Goal: Download file/media

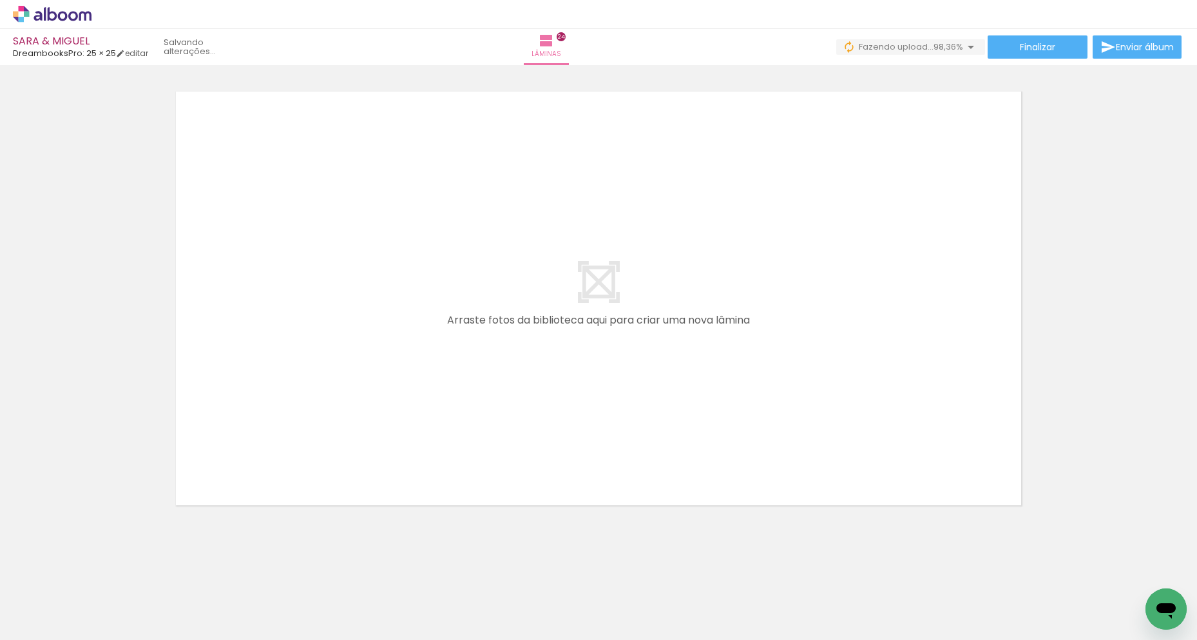
scroll to position [0, 3313]
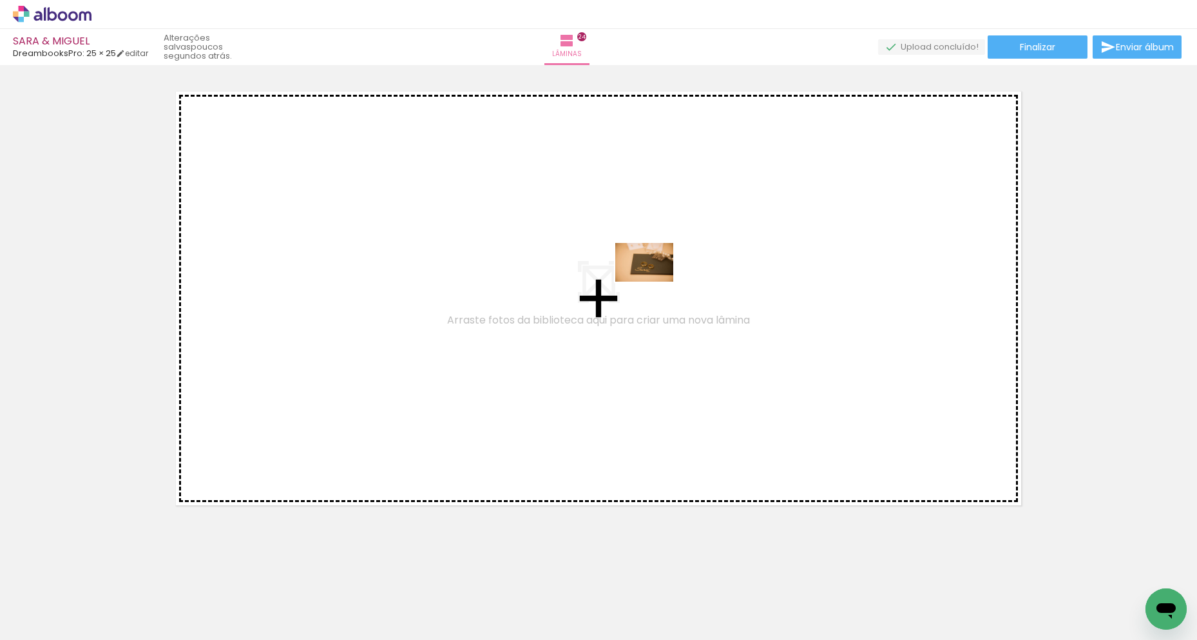
drag, startPoint x: 1130, startPoint y: 599, endPoint x: 654, endPoint y: 281, distance: 572.1
click at [654, 281] on quentale-workspace at bounding box center [598, 320] width 1197 height 640
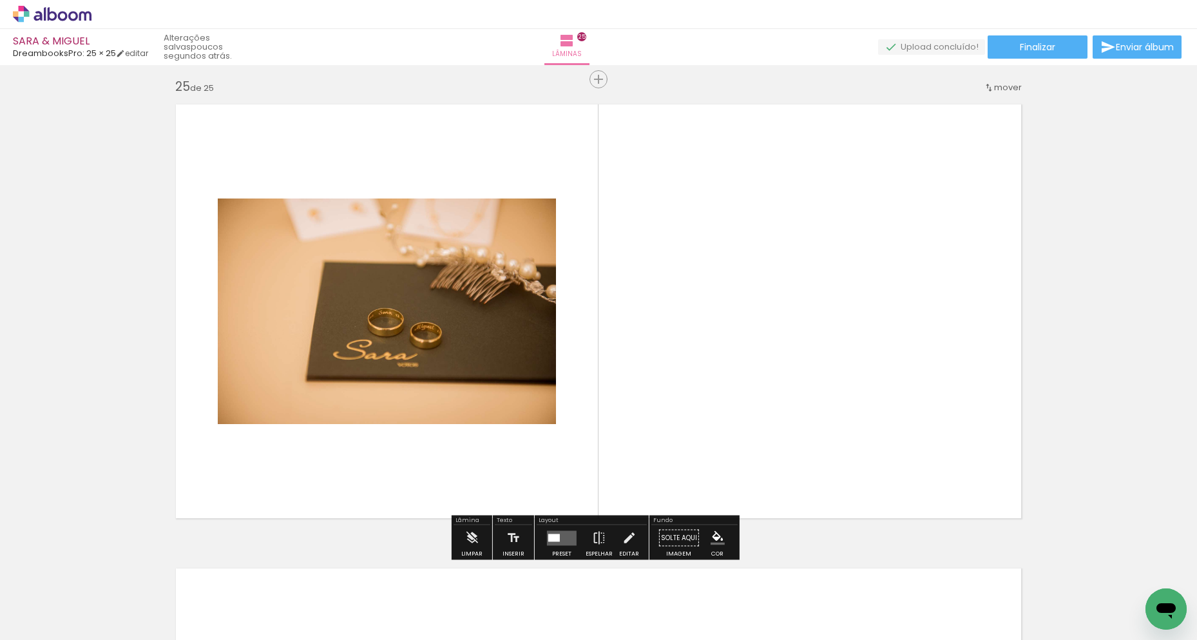
scroll to position [11135, 0]
click at [560, 544] on quentale-layouter at bounding box center [562, 538] width 30 height 15
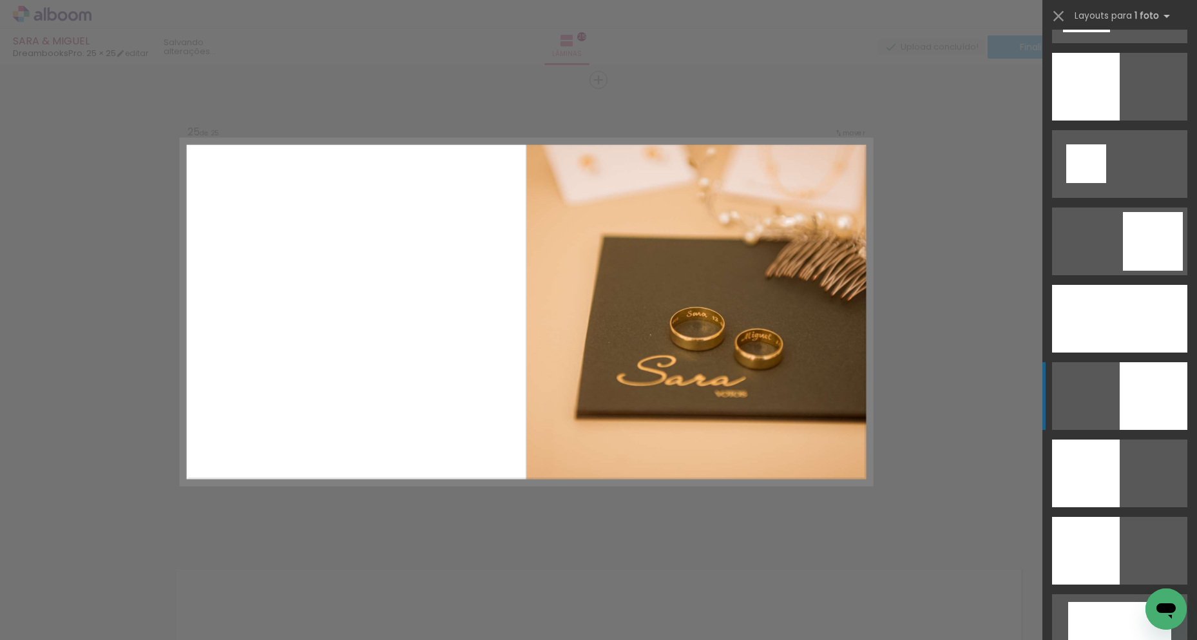
scroll to position [1610, 0]
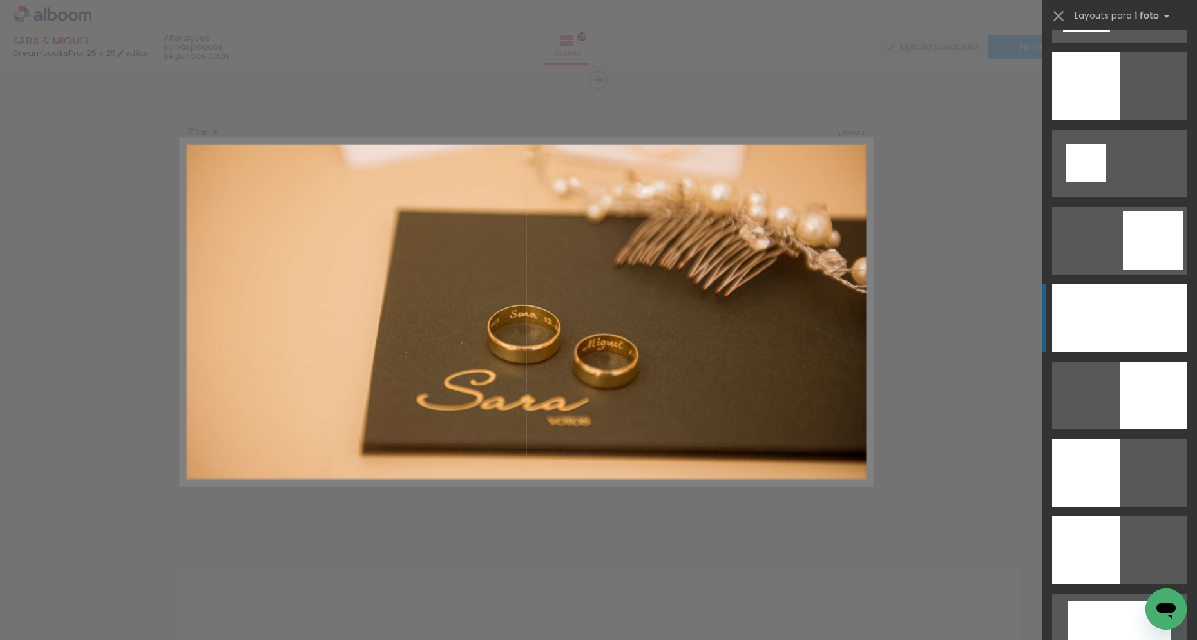
click at [1112, 323] on div at bounding box center [1119, 318] width 135 height 68
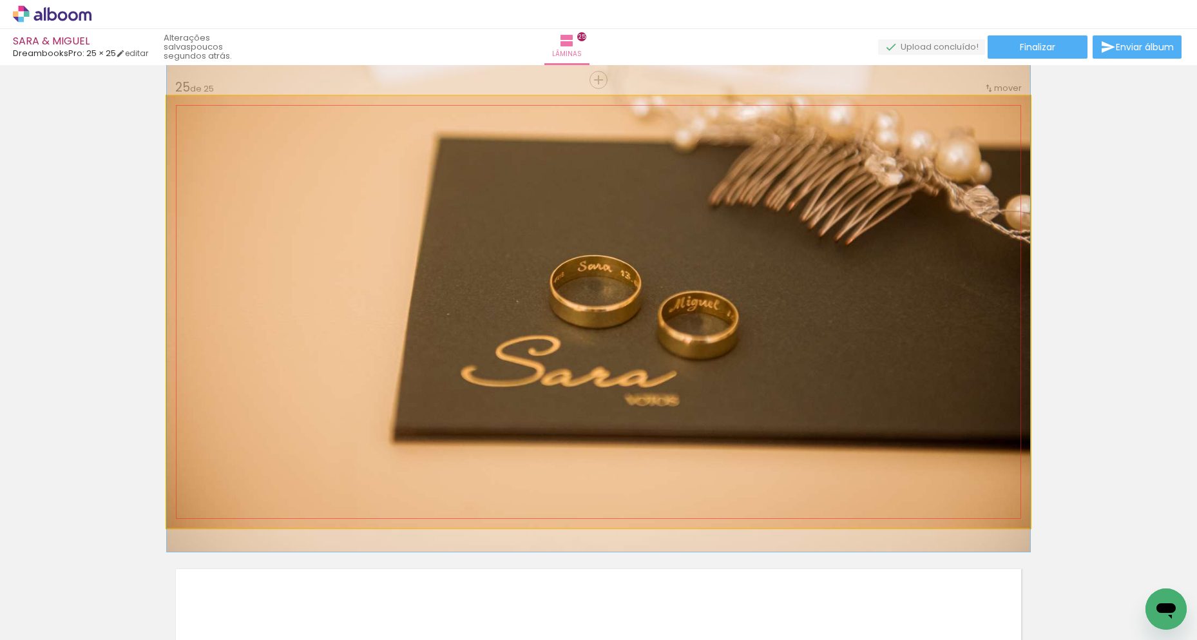
drag, startPoint x: 925, startPoint y: 354, endPoint x: 870, endPoint y: 303, distance: 74.3
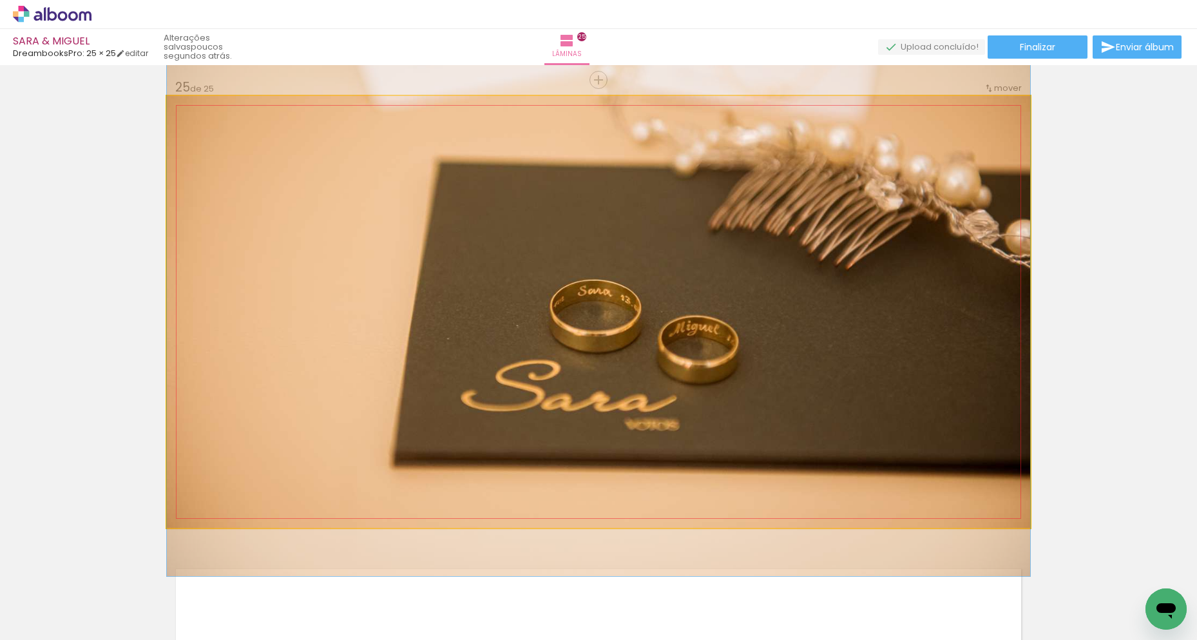
drag, startPoint x: 870, startPoint y: 301, endPoint x: 869, endPoint y: 328, distance: 26.4
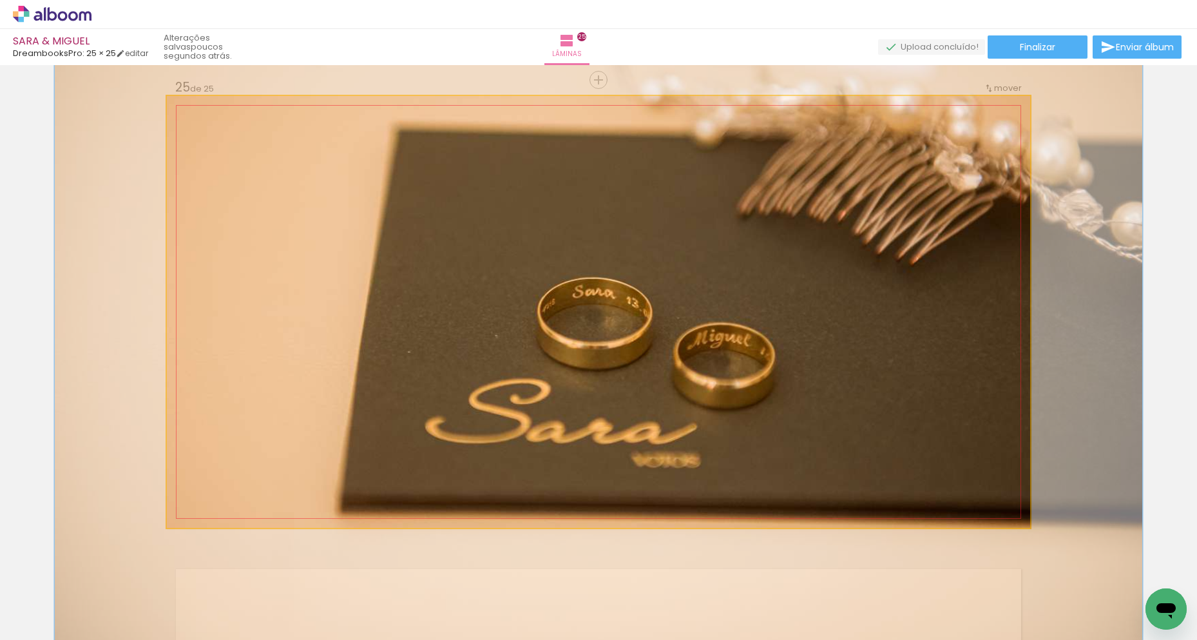
drag, startPoint x: 196, startPoint y: 111, endPoint x: 208, endPoint y: 112, distance: 11.6
type paper-slider "126"
click at [208, 112] on div at bounding box center [208, 109] width 21 height 21
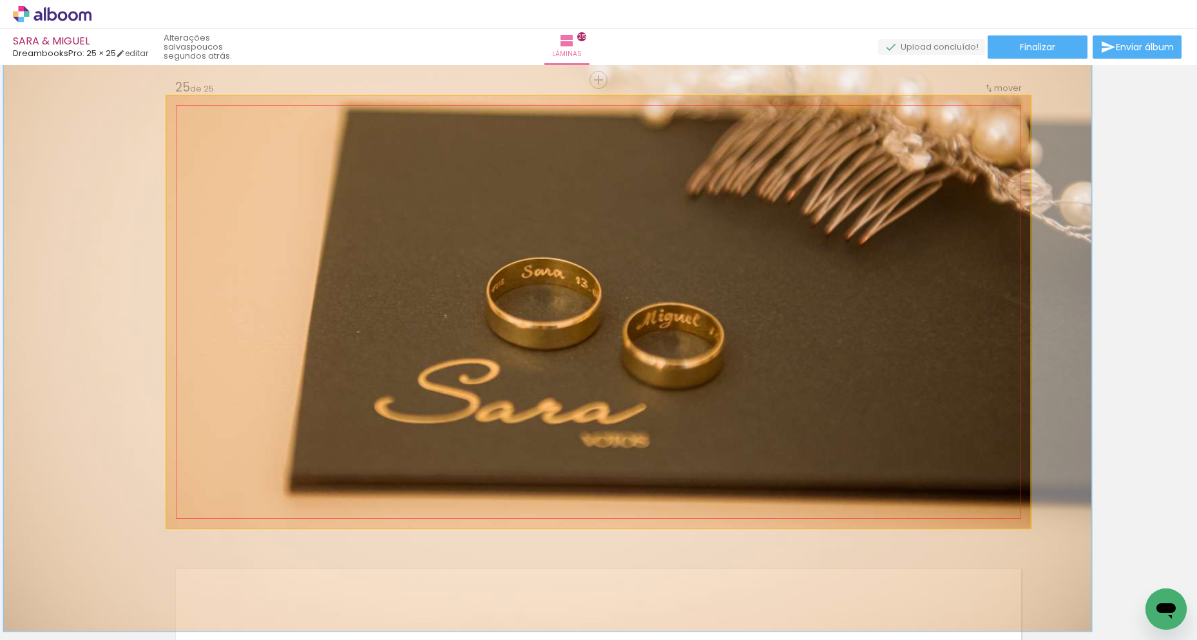
drag, startPoint x: 441, startPoint y: 262, endPoint x: 370, endPoint y: 240, distance: 74.1
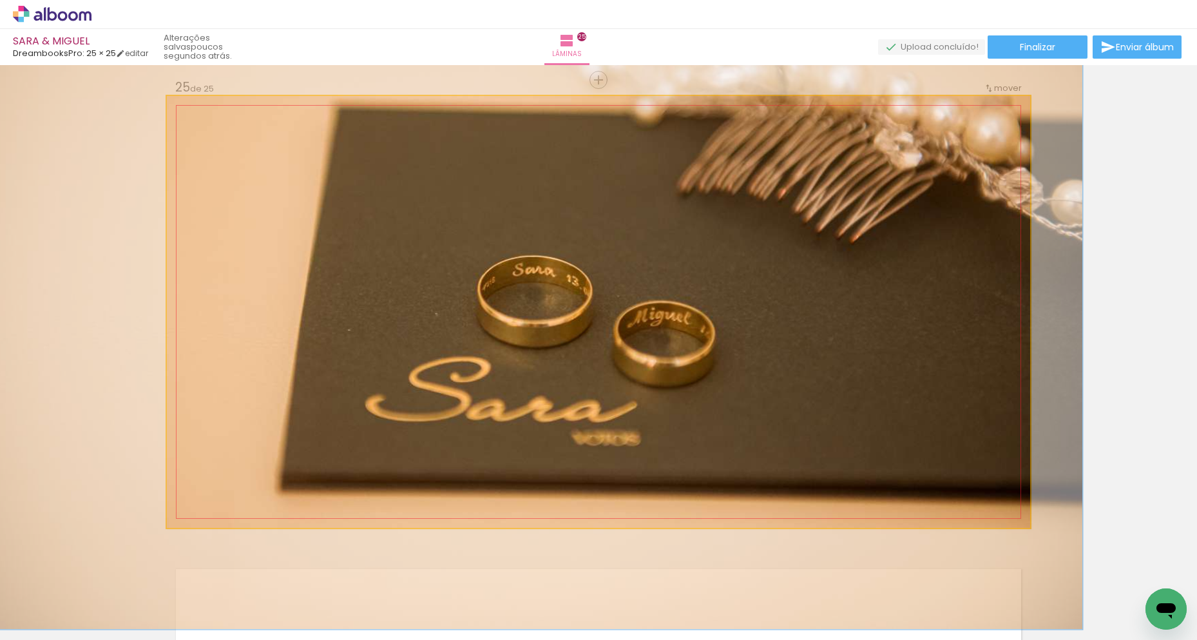
drag, startPoint x: 412, startPoint y: 250, endPoint x: 421, endPoint y: 250, distance: 9.7
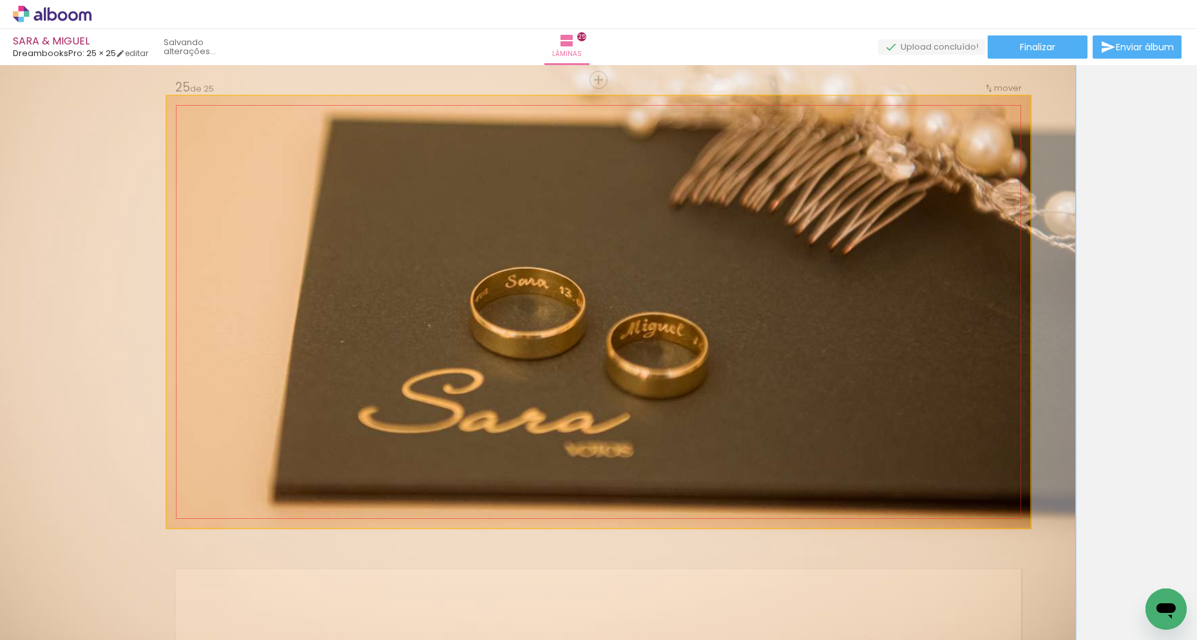
drag, startPoint x: 415, startPoint y: 247, endPoint x: 410, endPoint y: 261, distance: 15.5
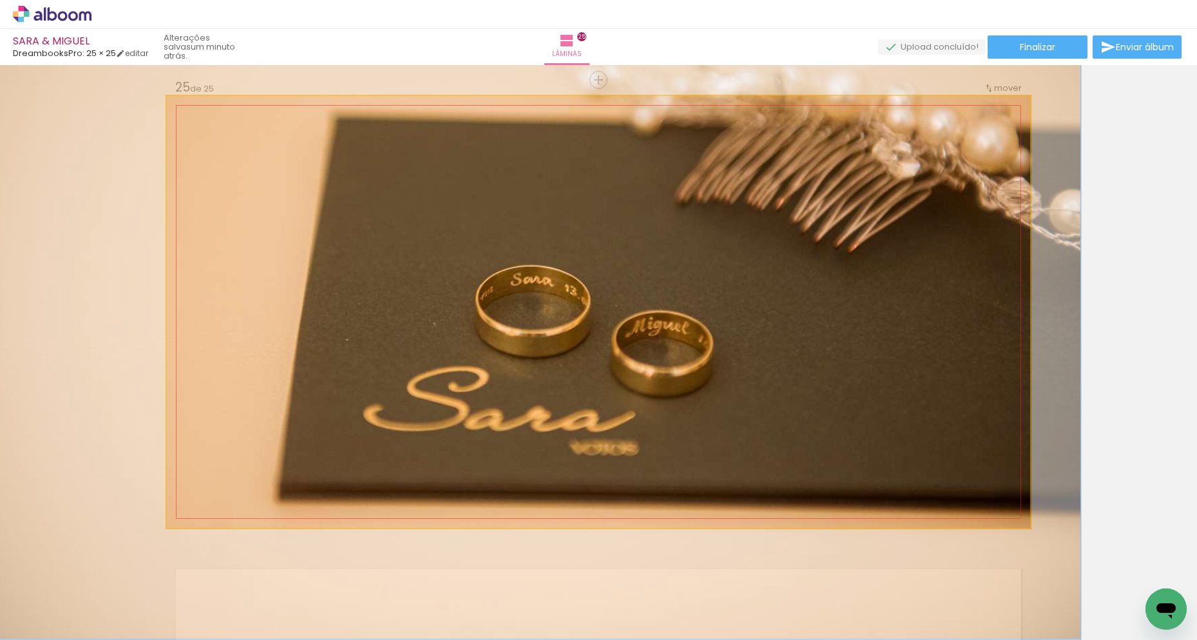
click at [413, 260] on quentale-photo at bounding box center [598, 311] width 863 height 431
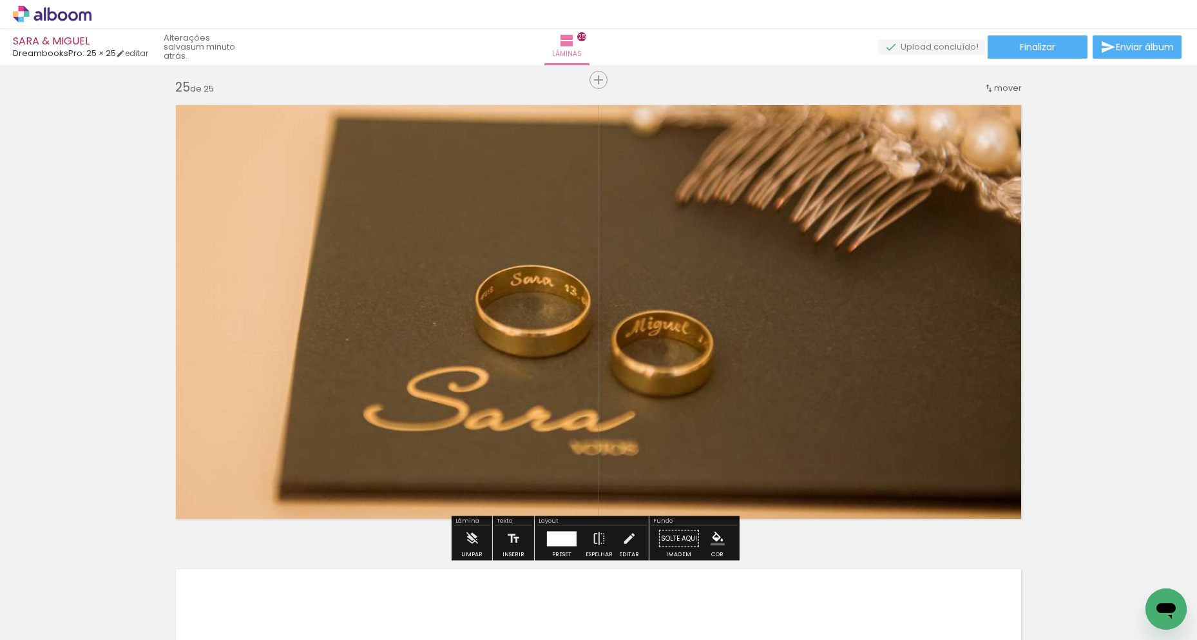
click at [549, 537] on div at bounding box center [562, 538] width 30 height 15
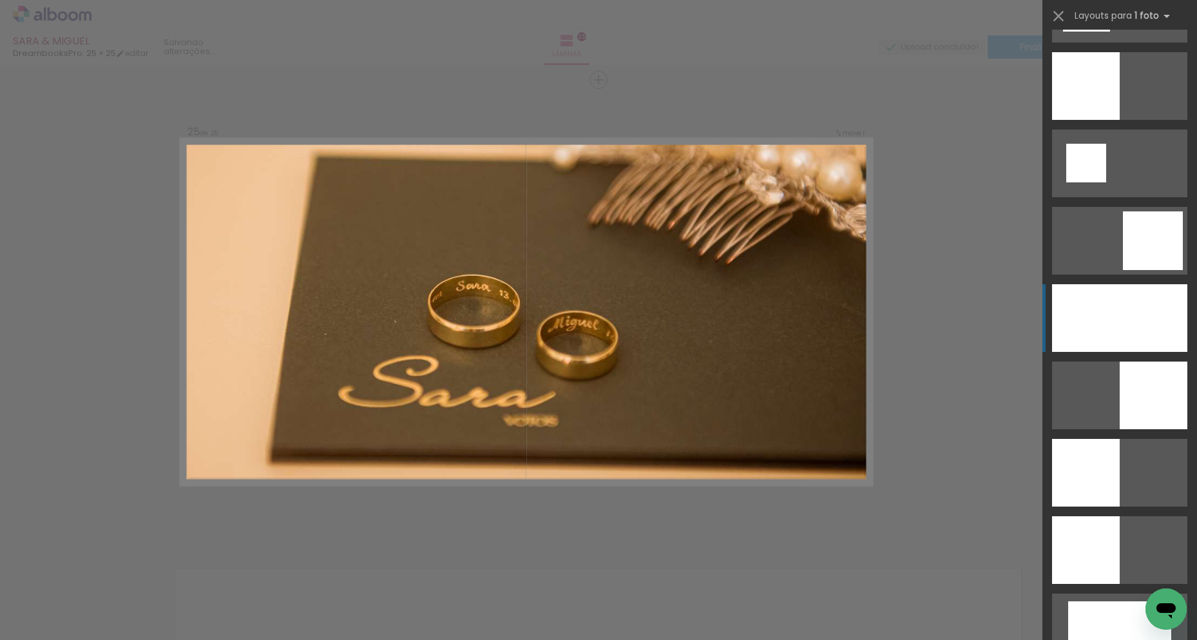
scroll to position [1855, 0]
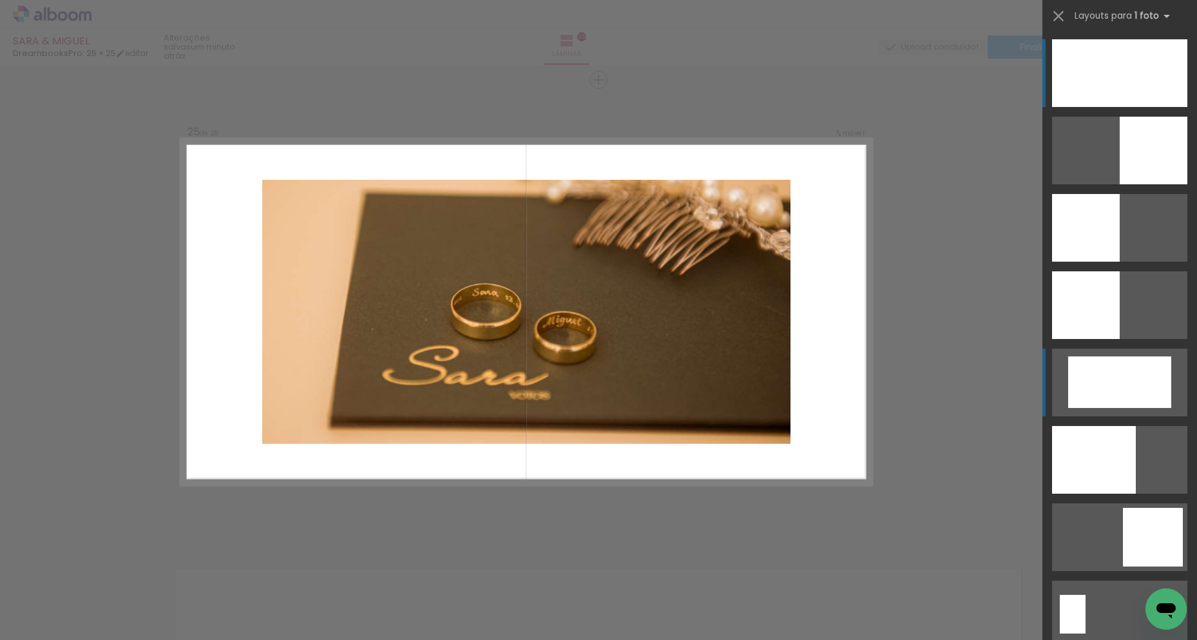
click at [1121, 107] on div at bounding box center [1119, 73] width 135 height 68
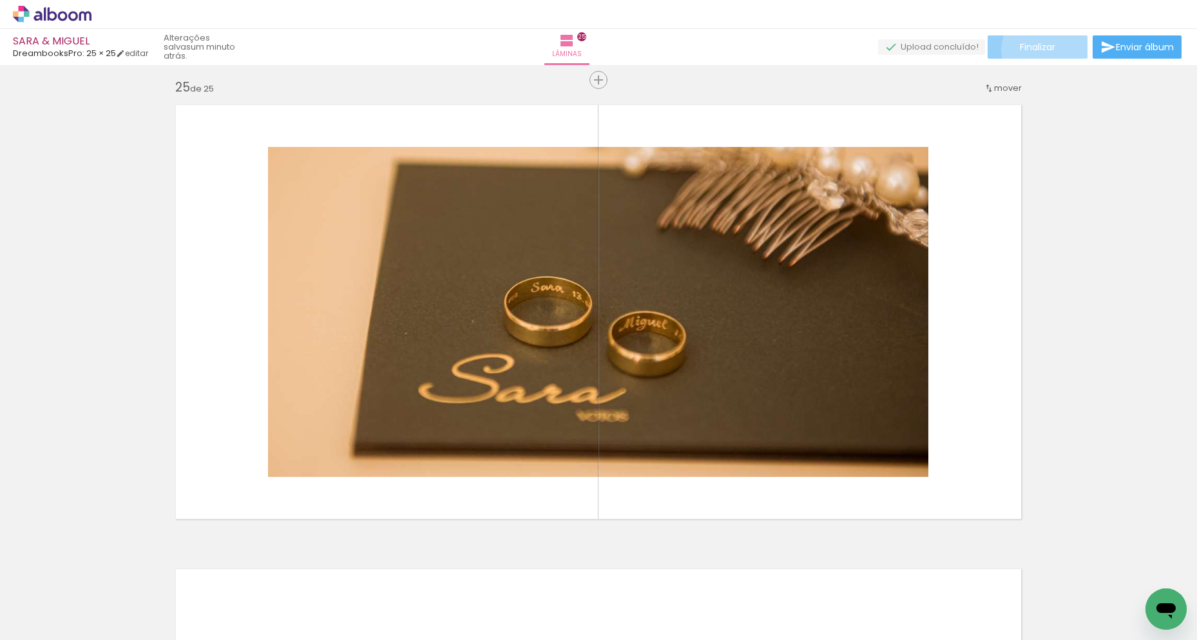
click at [1044, 50] on span "Finalizar" at bounding box center [1036, 47] width 35 height 9
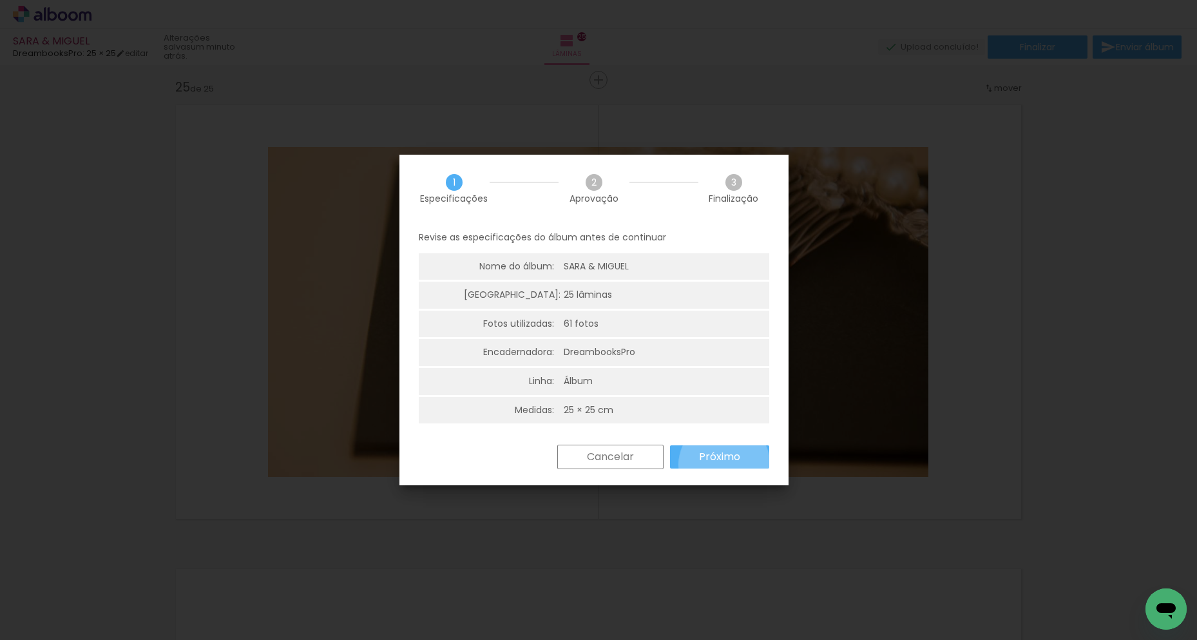
click at [724, 464] on paper-button "Próximo" at bounding box center [719, 456] width 99 height 23
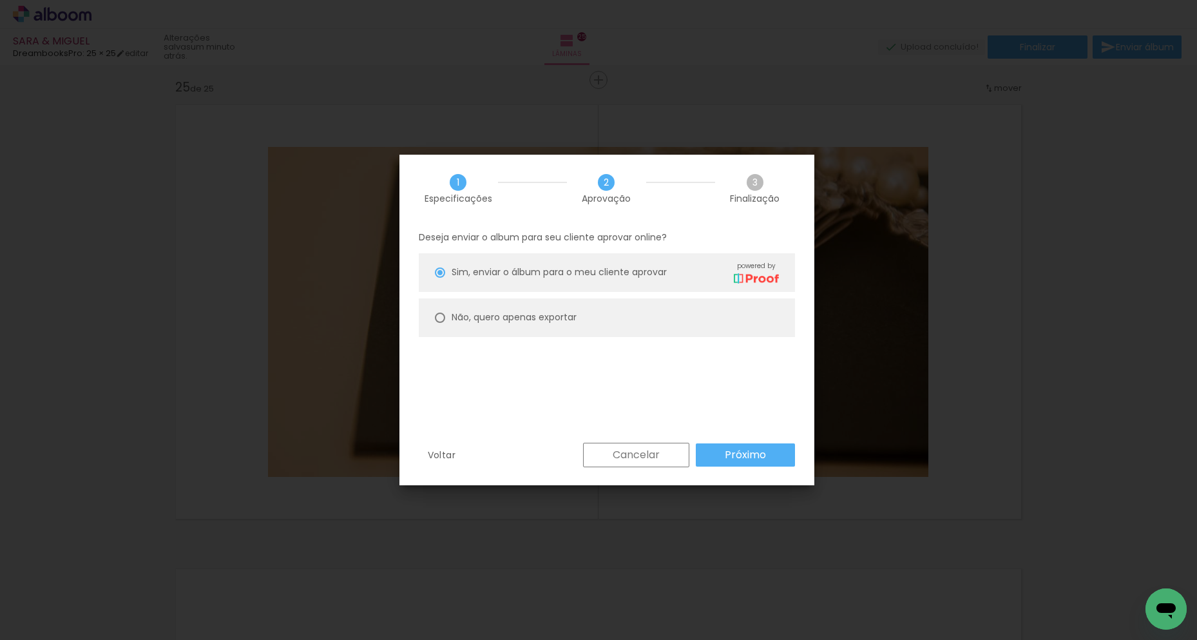
click at [0, 0] on slot "Próximo" at bounding box center [0, 0] width 0 height 0
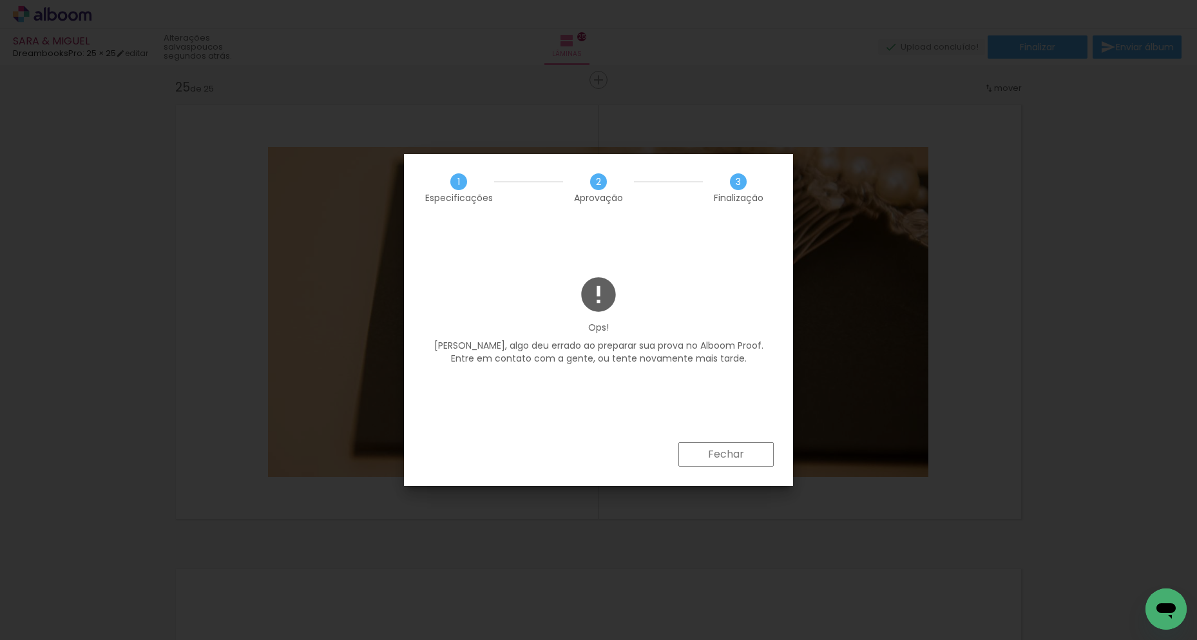
click at [0, 0] on slot "Fechar" at bounding box center [0, 0] width 0 height 0
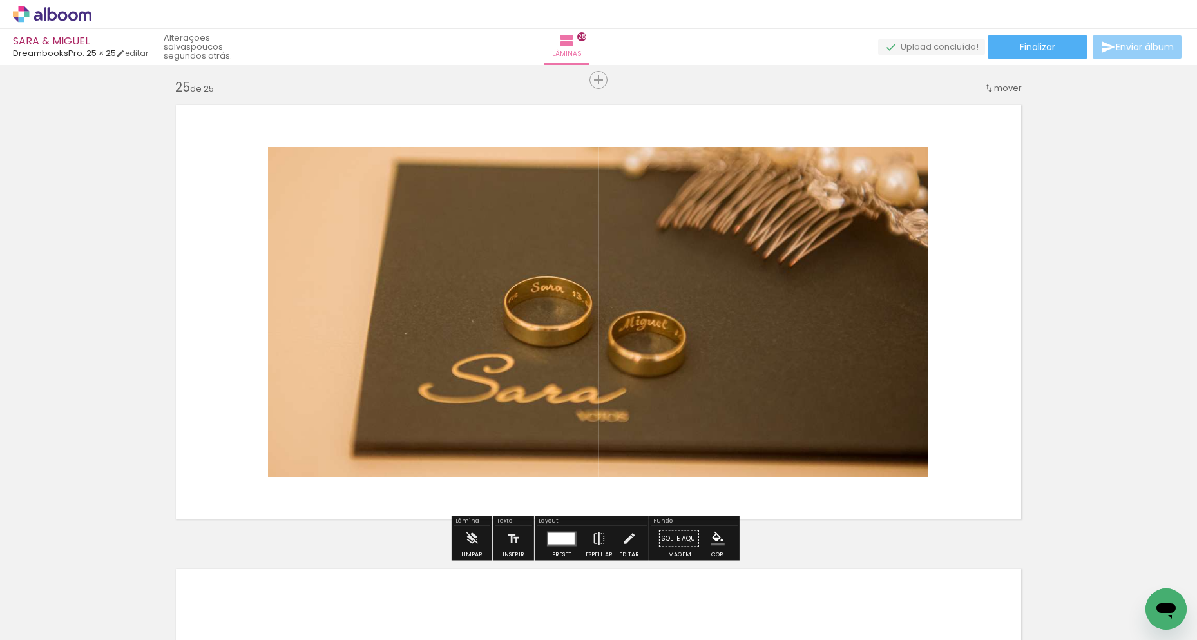
click at [1139, 46] on span "Enviar álbum" at bounding box center [1144, 47] width 58 height 9
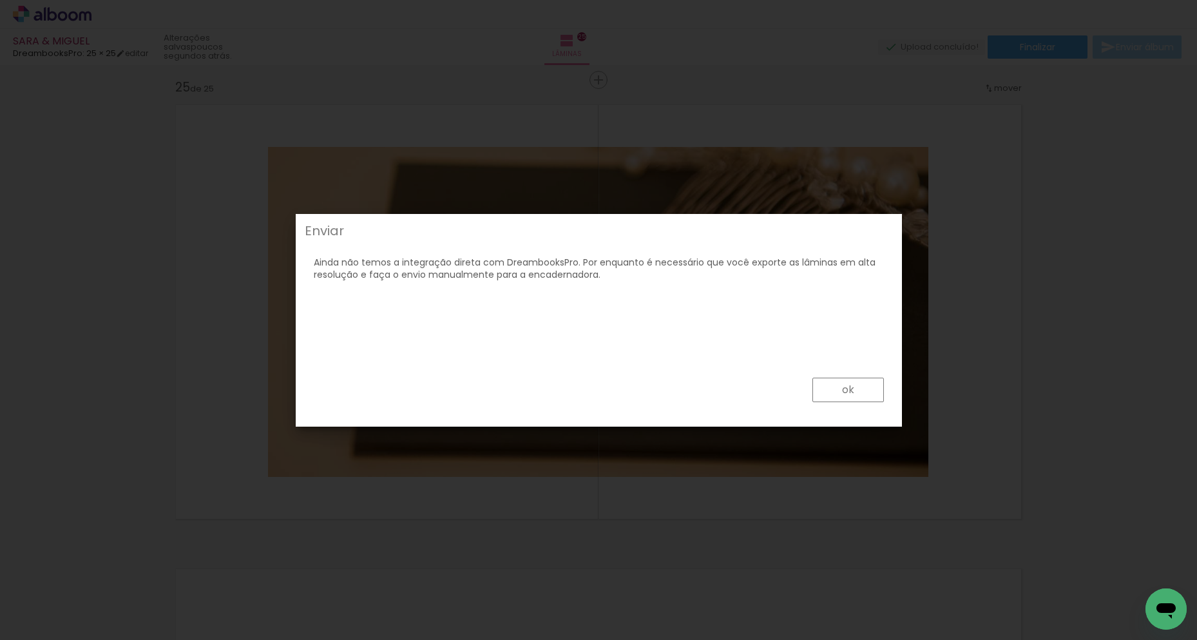
click at [841, 397] on paper-button "ok" at bounding box center [847, 389] width 71 height 24
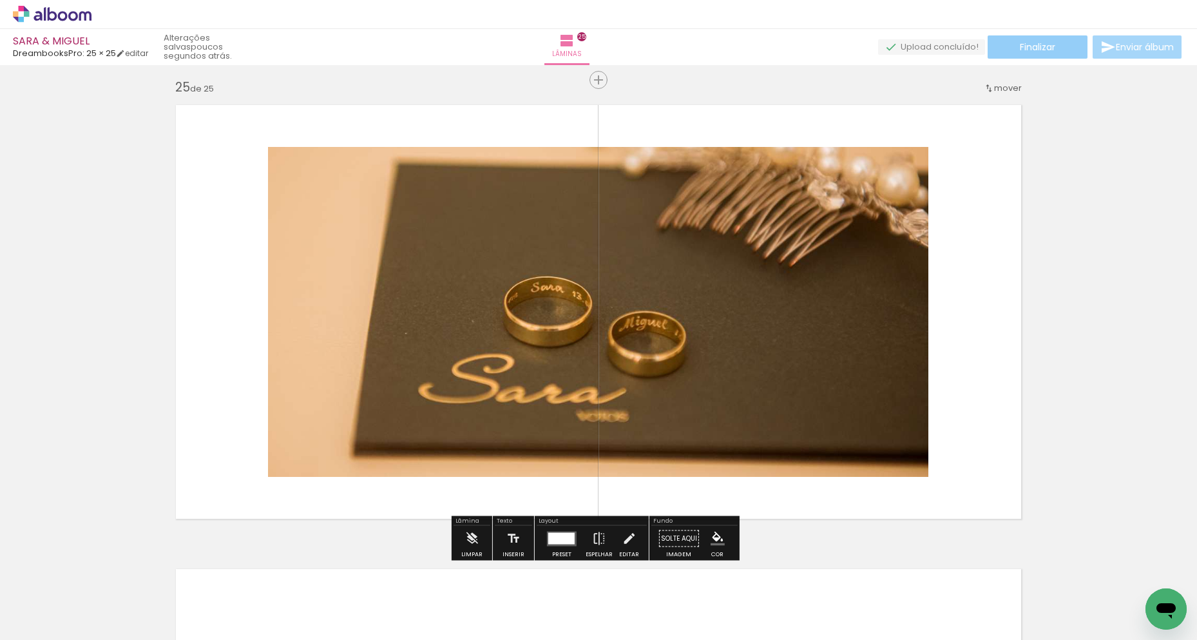
click at [1063, 48] on paper-button "Finalizar" at bounding box center [1037, 46] width 100 height 23
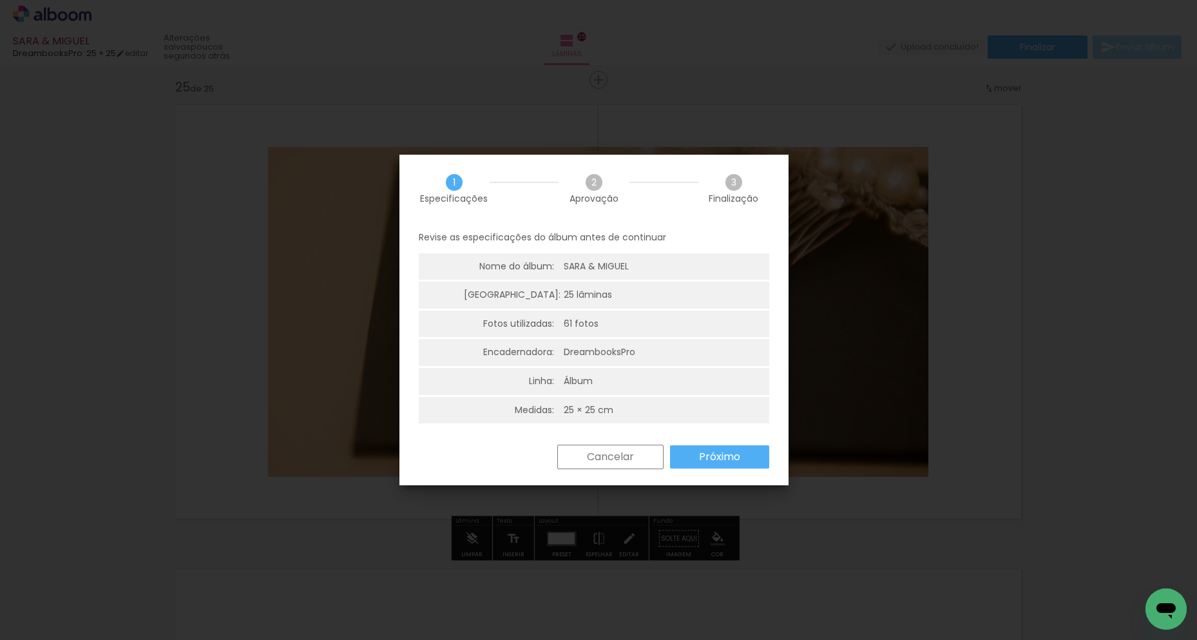
click at [745, 455] on paper-button "Próximo" at bounding box center [719, 456] width 99 height 23
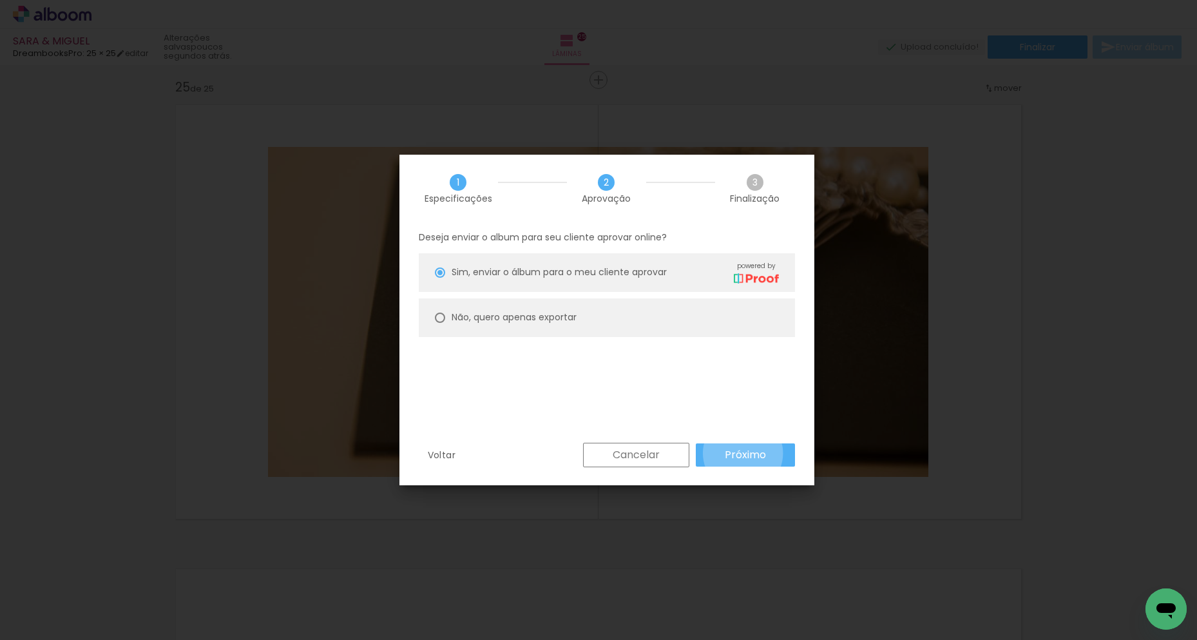
click at [0, 0] on slot "Próximo" at bounding box center [0, 0] width 0 height 0
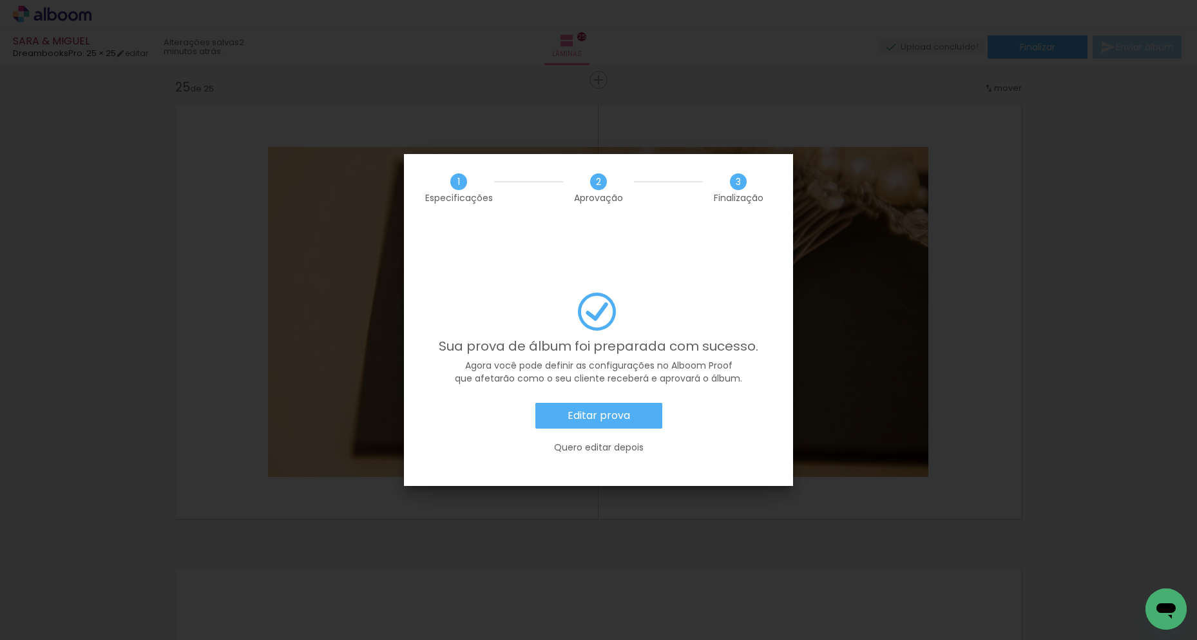
drag, startPoint x: 858, startPoint y: 333, endPoint x: 612, endPoint y: 378, distance: 250.1
click at [0, 0] on slot "Editar prova" at bounding box center [0, 0] width 0 height 0
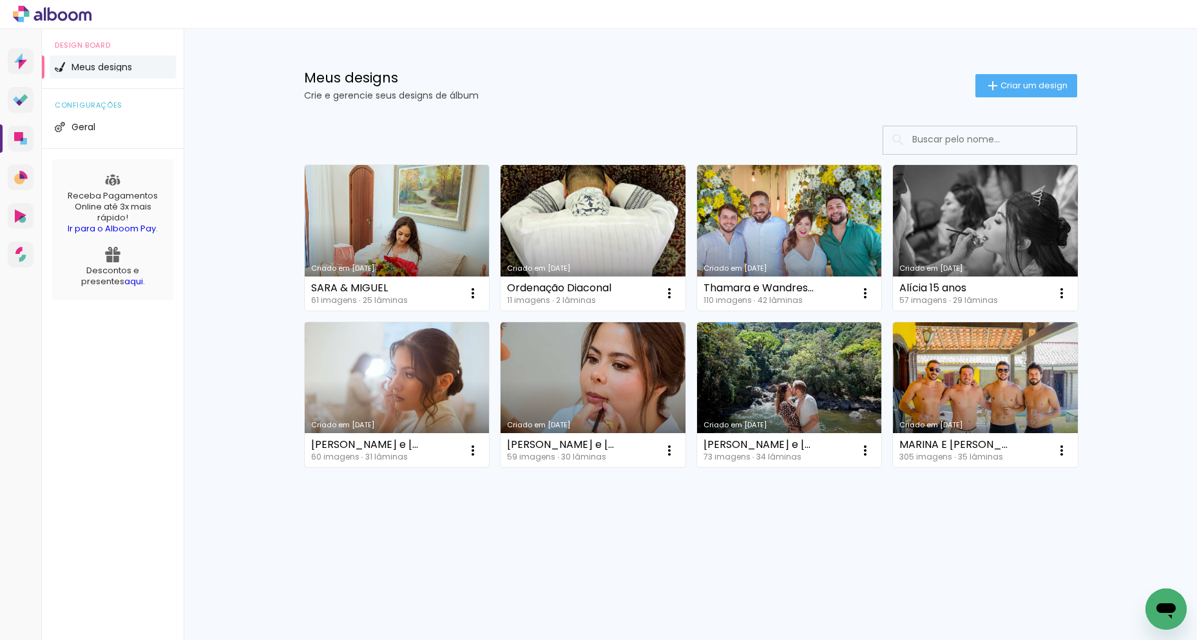
click at [427, 388] on link "Criado em [DATE]" at bounding box center [397, 395] width 185 height 146
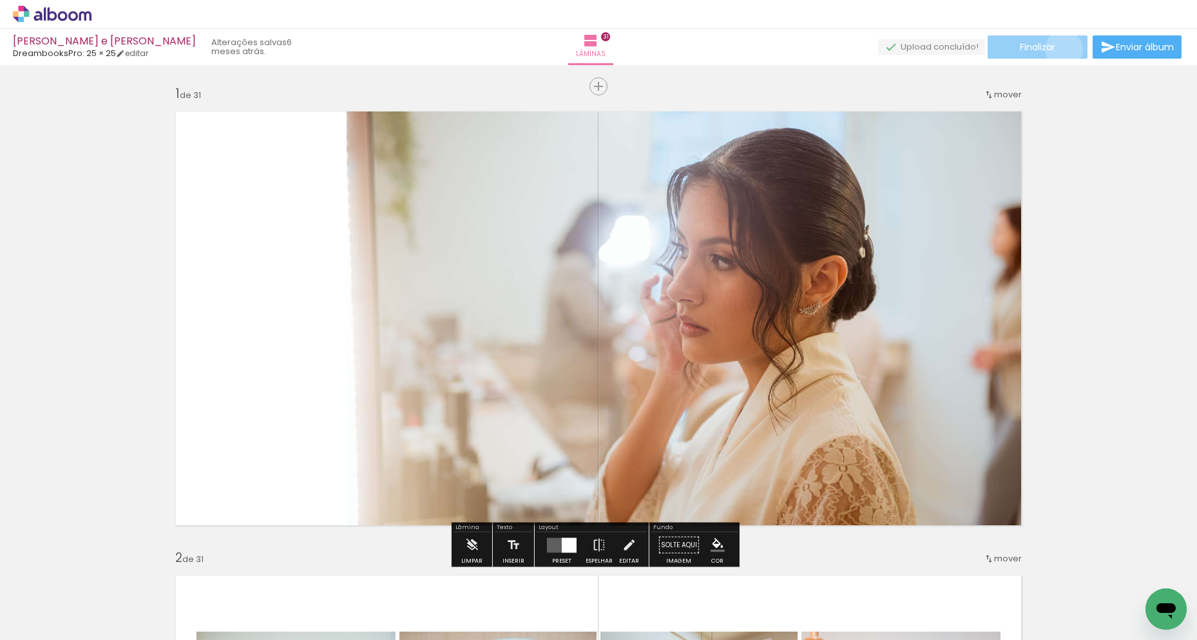
click at [1059, 49] on paper-button "Finalizar" at bounding box center [1037, 46] width 100 height 23
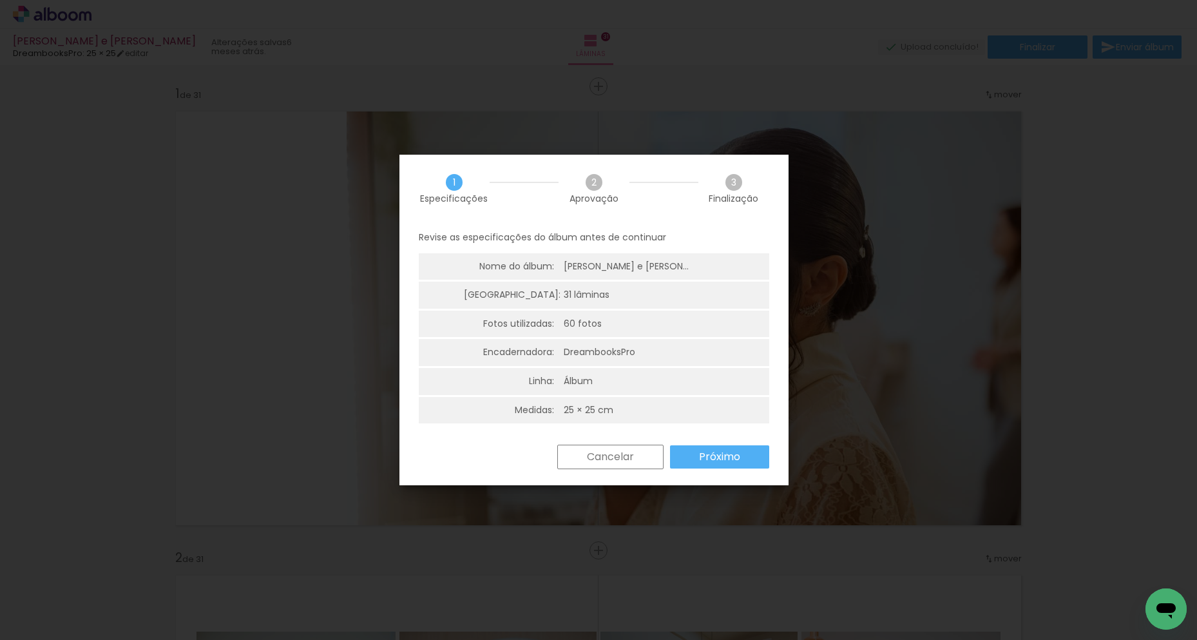
click at [0, 0] on slot "Próximo" at bounding box center [0, 0] width 0 height 0
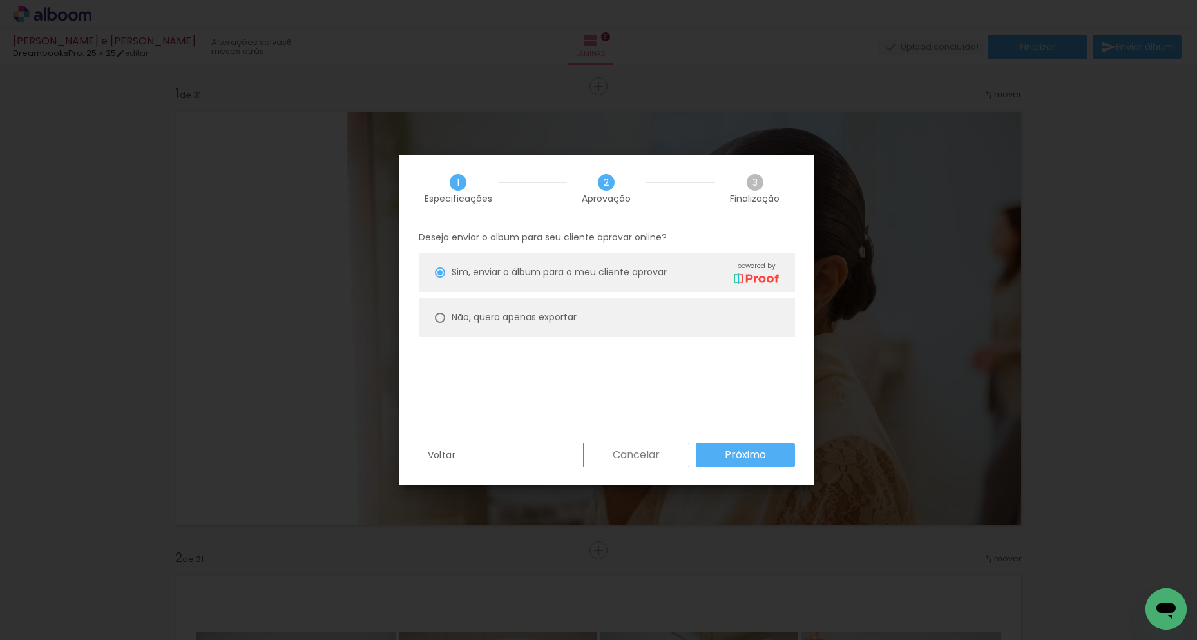
click at [0, 0] on slot "Não, quero apenas exportar" at bounding box center [0, 0] width 0 height 0
type paper-radio-button "on"
click at [0, 0] on slot "Próximo" at bounding box center [0, 0] width 0 height 0
type input "Alta, 300 DPI"
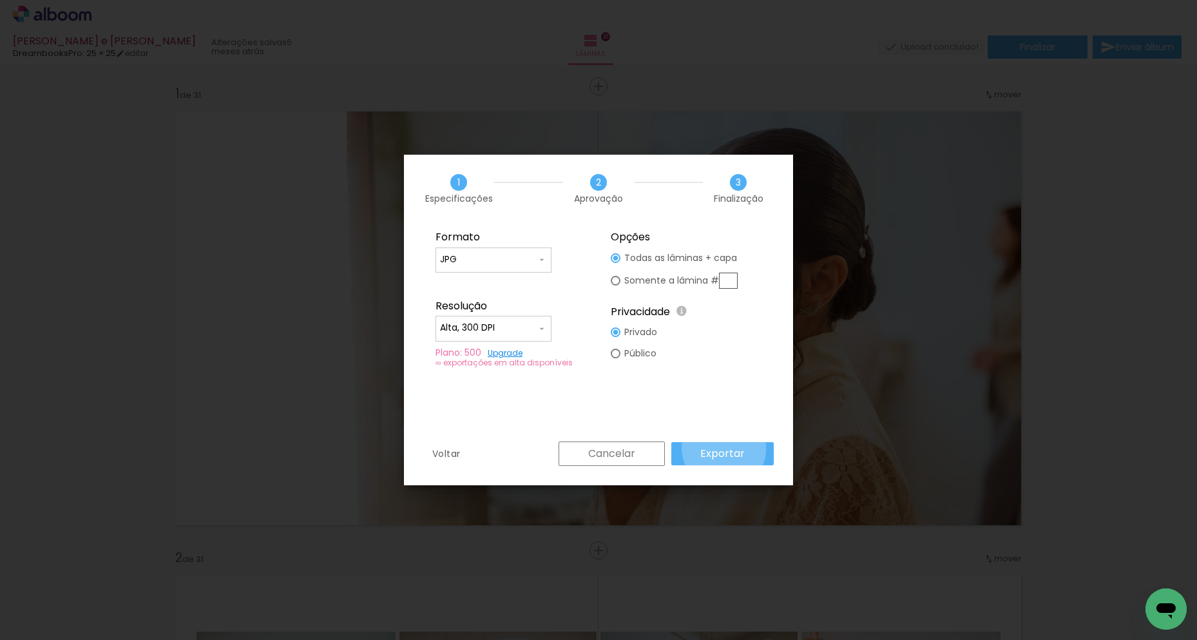
click at [0, 0] on slot "Exportar" at bounding box center [0, 0] width 0 height 0
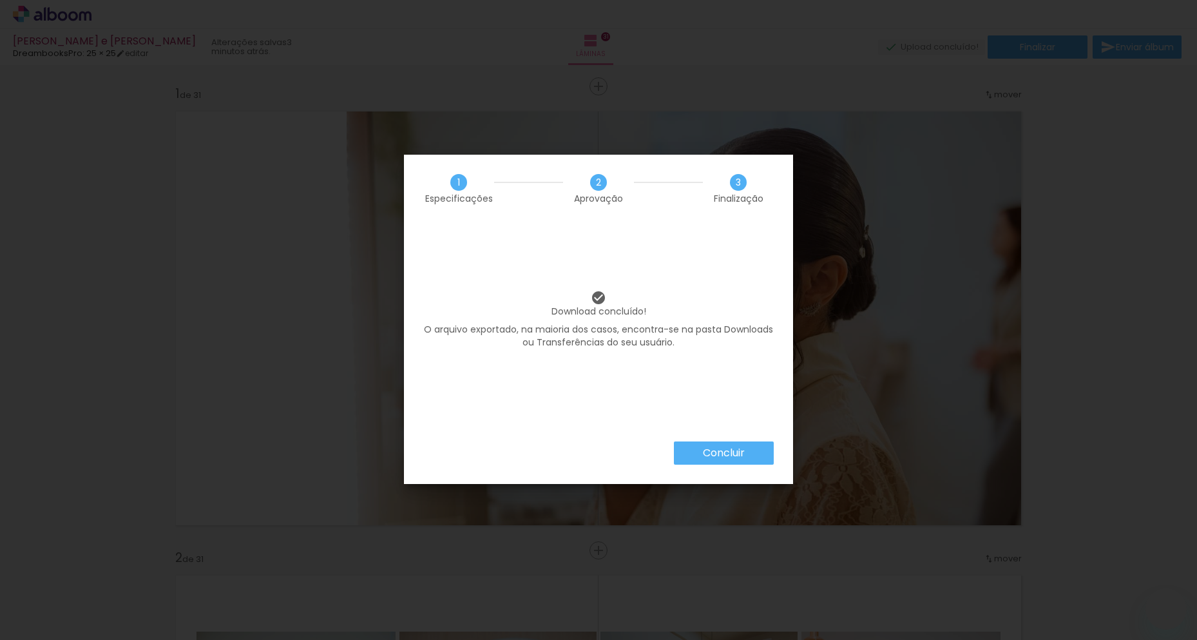
click at [696, 450] on paper-button "Concluir" at bounding box center [724, 452] width 100 height 23
